Goal: Obtain resource: Obtain resource

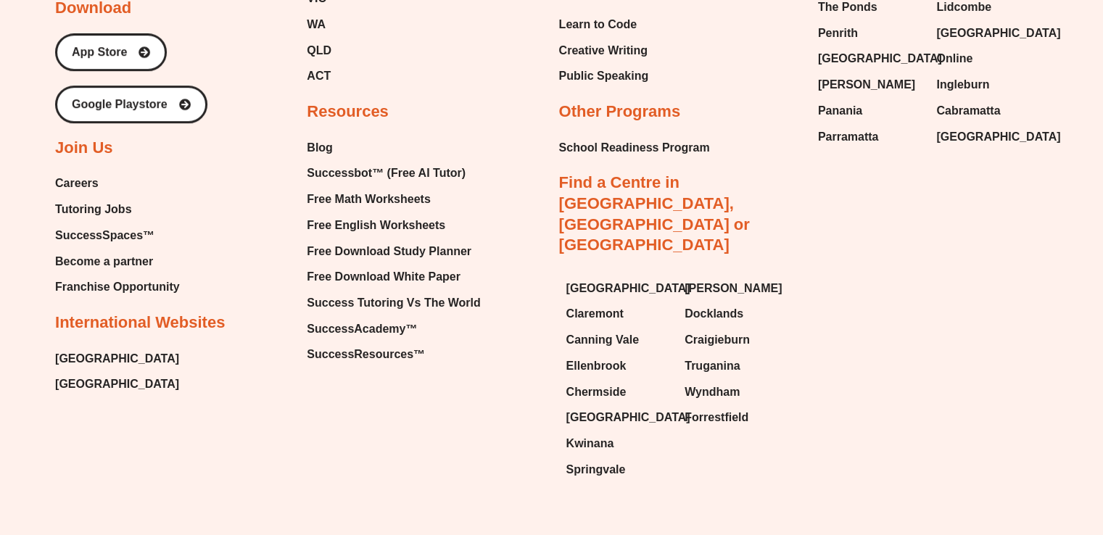
scroll to position [6248, 0]
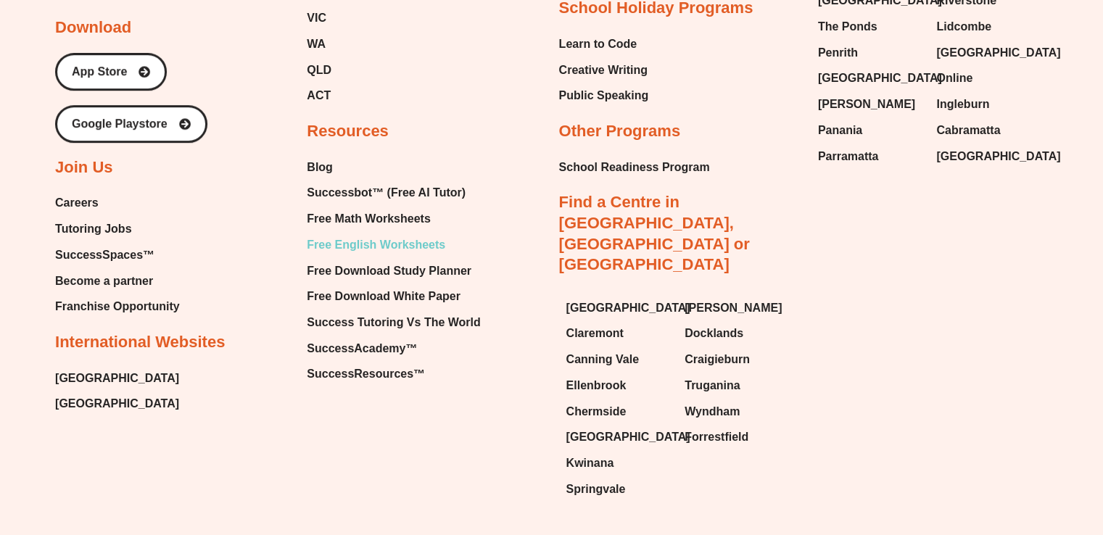
click at [387, 234] on span "Free English Worksheets" at bounding box center [376, 245] width 138 height 22
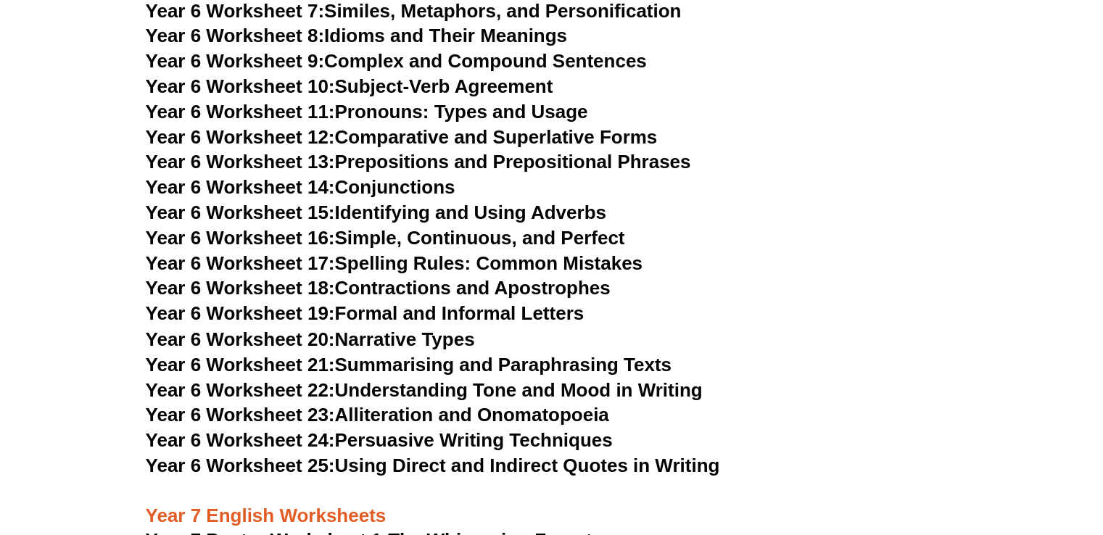
scroll to position [7932, 0]
click at [401, 428] on link "Year 6 Worksheet 24: Persuasive Writing Techniques" at bounding box center [379, 439] width 467 height 22
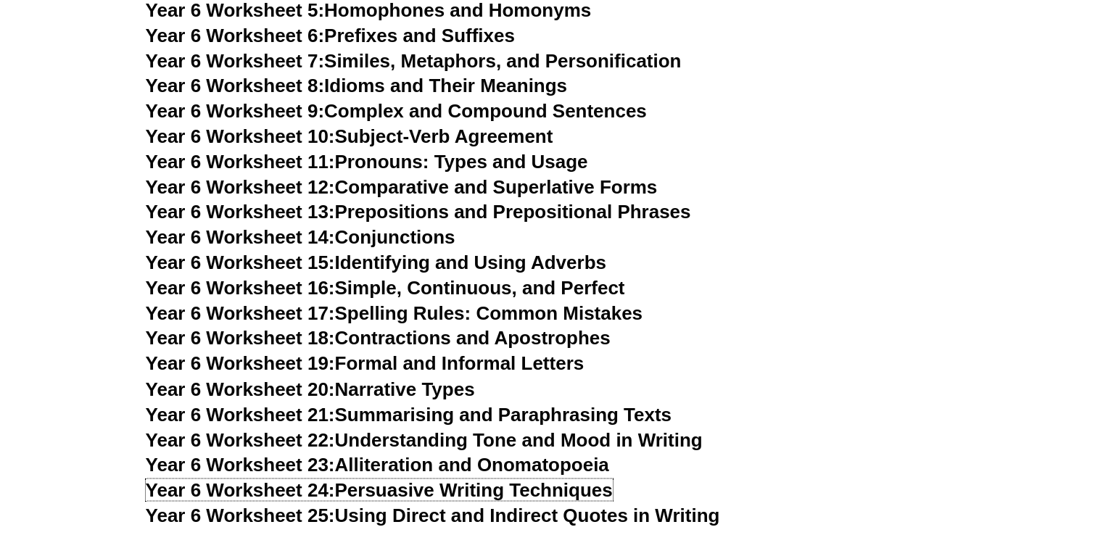
scroll to position [7881, 0]
click at [421, 403] on link "Year 6 Worksheet 21: Summarising and Paraphrasing Texts" at bounding box center [409, 414] width 526 height 22
click at [420, 428] on link "Year 6 Worksheet 22: Understanding Tone and Mood in Writing" at bounding box center [424, 439] width 557 height 22
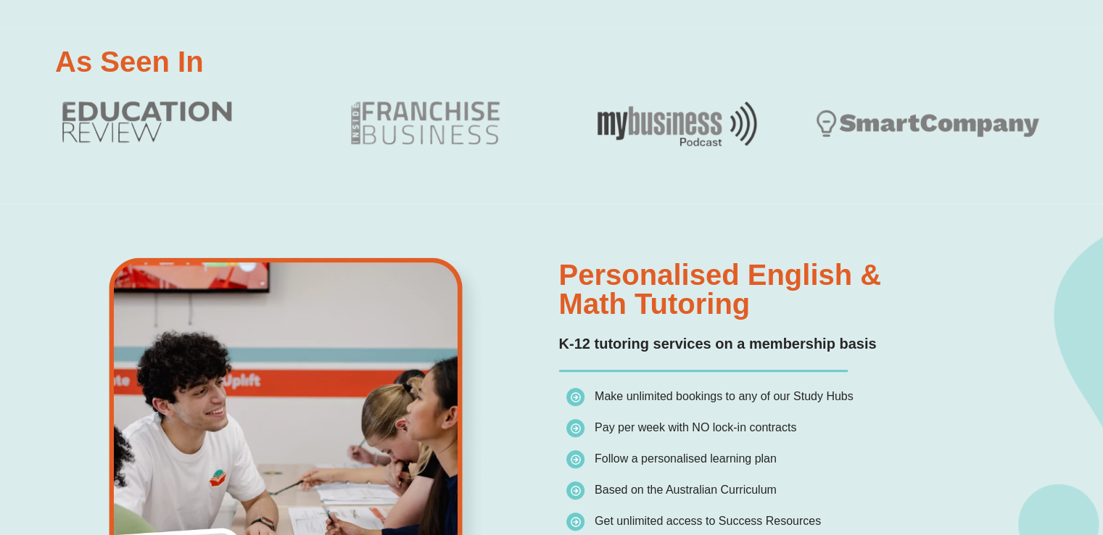
scroll to position [808, 0]
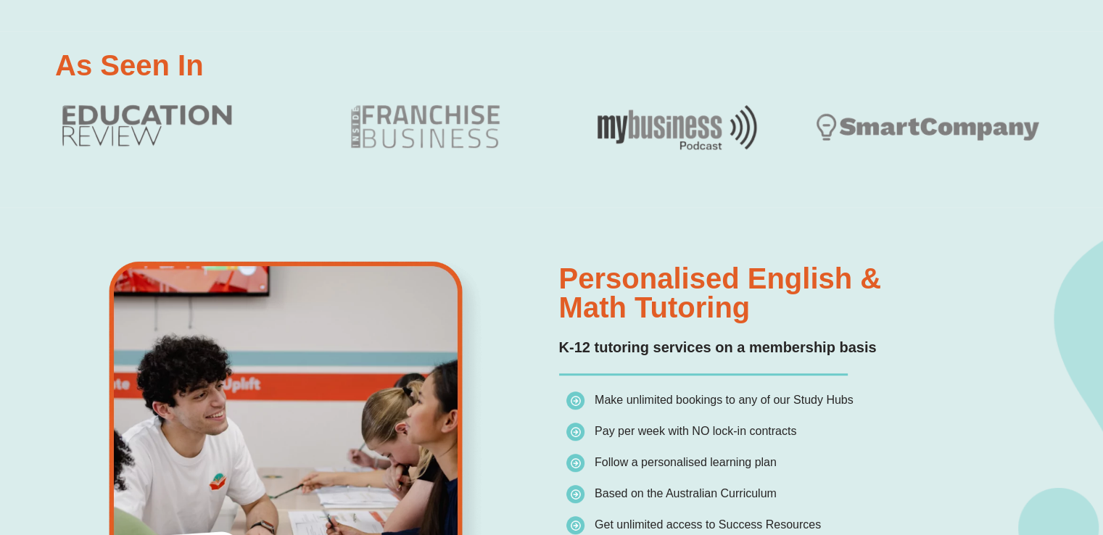
drag, startPoint x: 0, startPoint y: 0, endPoint x: 517, endPoint y: 267, distance: 581.7
click at [517, 267] on img at bounding box center [294, 438] width 479 height 362
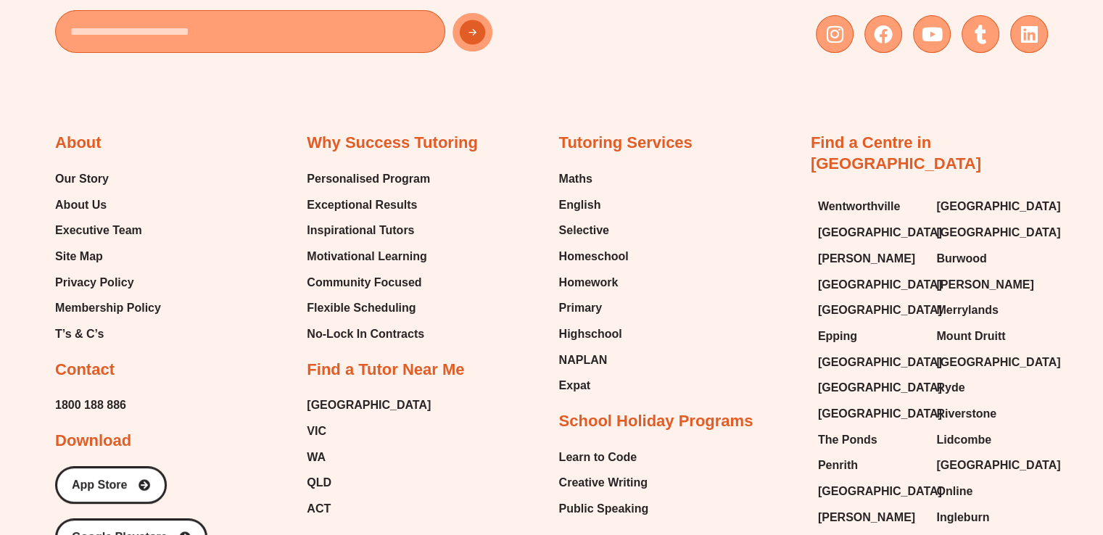
scroll to position [5980, 0]
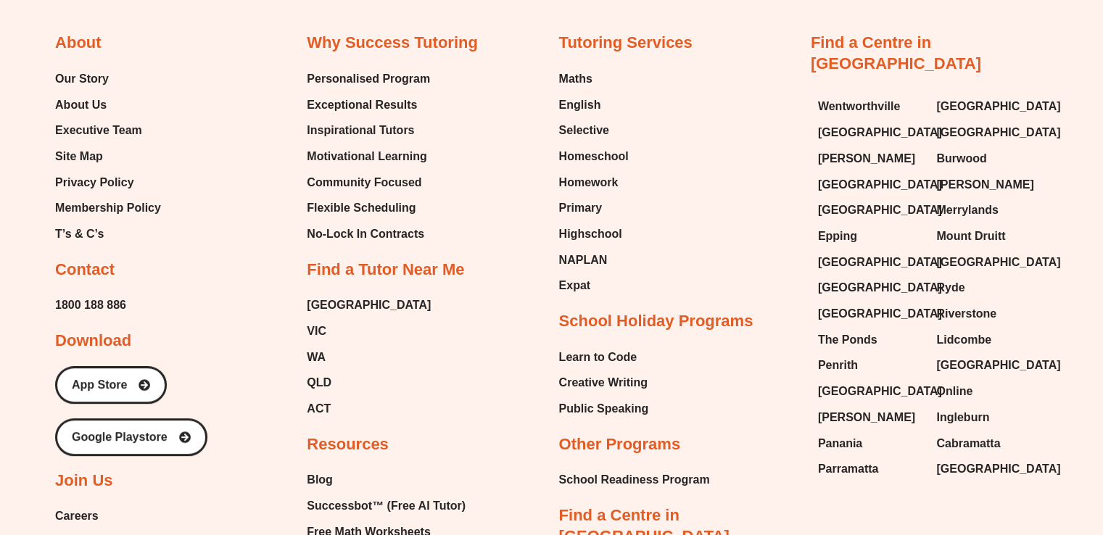
click at [516, 266] on div "Why Success Tutoring Personalised Program Exceptional Results Inspirational Tut…" at bounding box center [425, 365] width 237 height 665
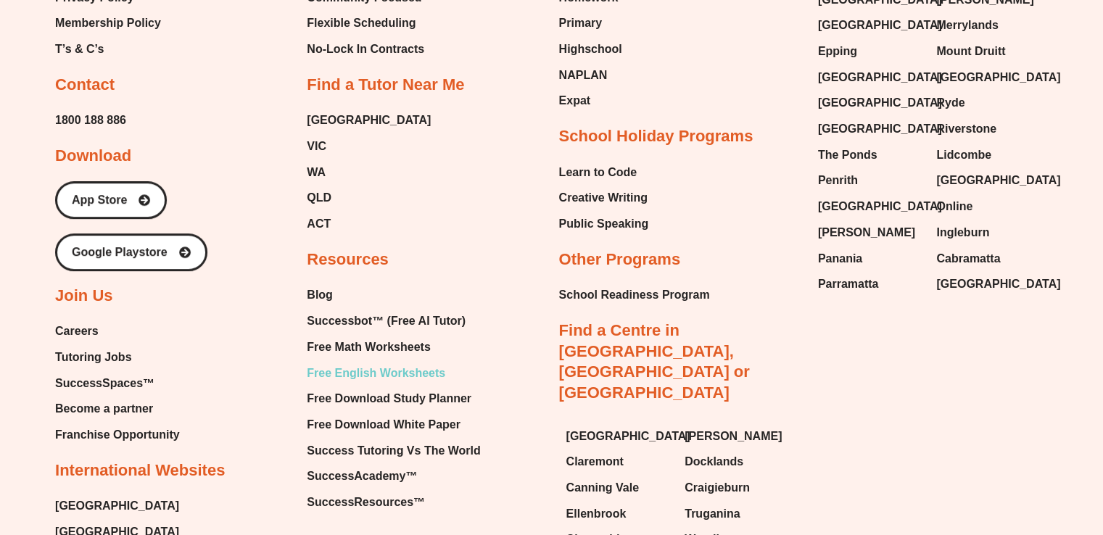
click at [406, 362] on span "Free English Worksheets" at bounding box center [376, 373] width 138 height 22
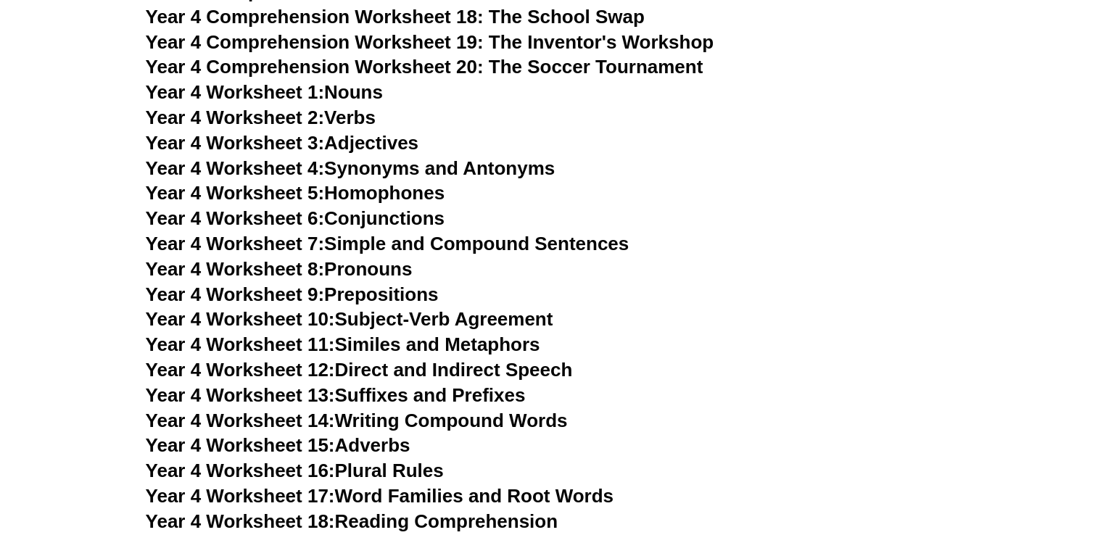
scroll to position [5807, 0]
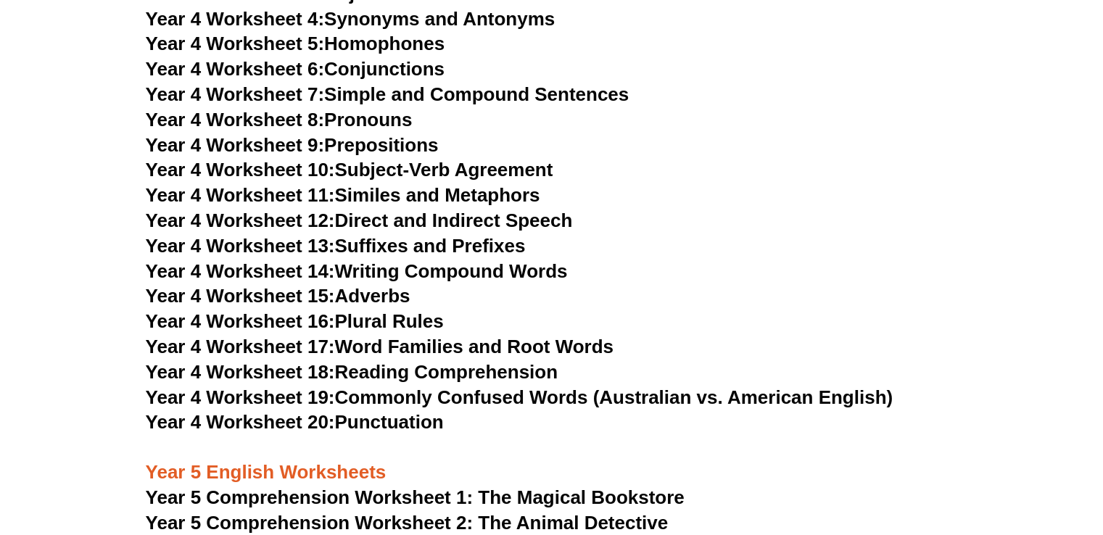
click at [449, 165] on link "Year 4 Worksheet 10: Subject-Verb Agreement" at bounding box center [349, 170] width 407 height 22
